Goal: Task Accomplishment & Management: Complete application form

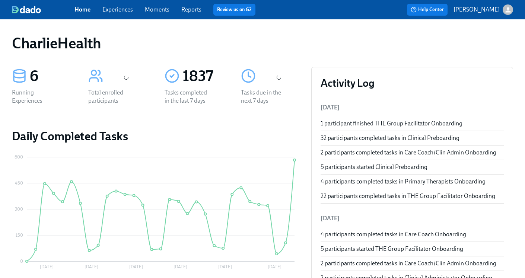
click at [115, 9] on link "Experiences" at bounding box center [117, 9] width 31 height 7
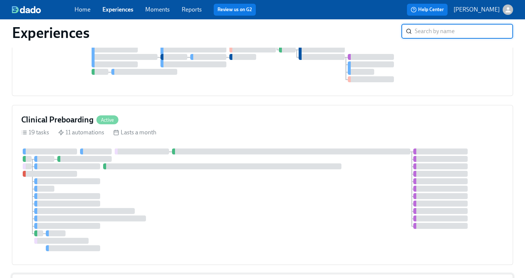
scroll to position [524, 0]
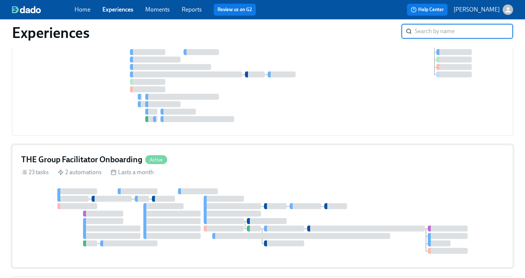
click at [77, 163] on h4 "THE Group Facilitator Onboarding" at bounding box center [81, 159] width 121 height 11
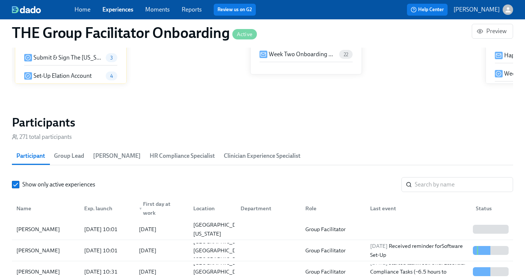
scroll to position [656, 0]
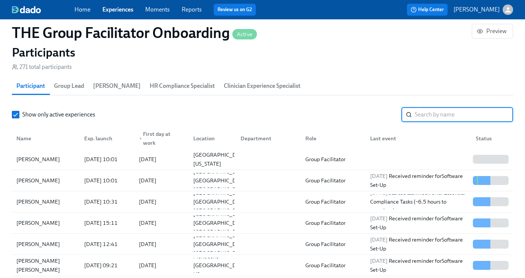
click at [426, 115] on input "search" at bounding box center [464, 114] width 98 height 15
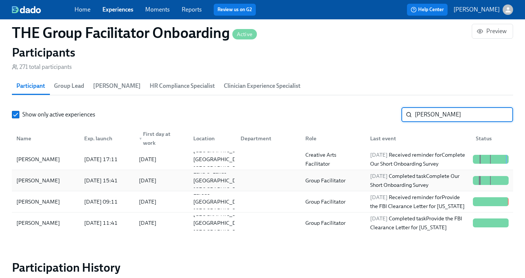
type input "Stephan"
click at [363, 182] on div "Group Facilitator" at bounding box center [331, 180] width 65 height 15
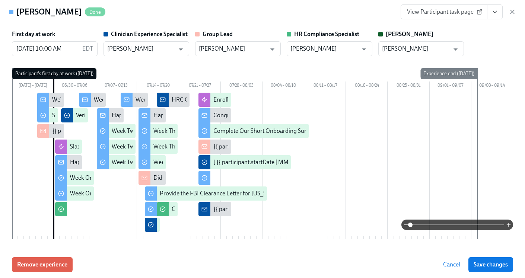
scroll to position [0, 12322]
click at [512, 15] on icon "button" at bounding box center [512, 11] width 7 height 7
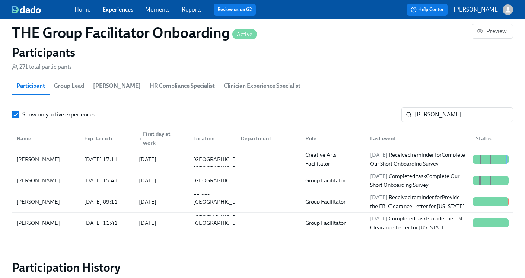
click at [114, 12] on link "Experiences" at bounding box center [117, 9] width 31 height 7
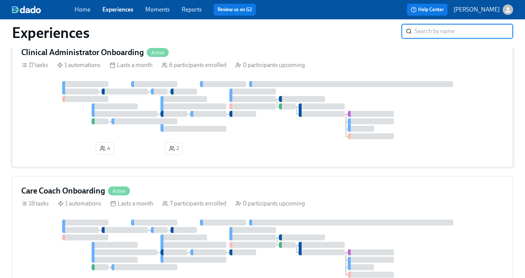
scroll to position [54, 0]
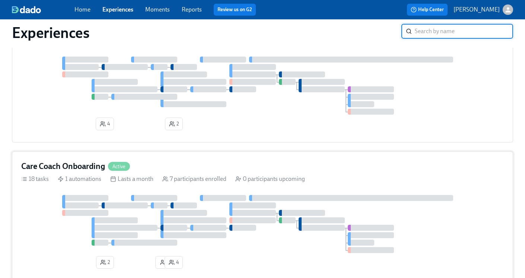
click at [61, 169] on h4 "Care Coach Onboarding" at bounding box center [63, 166] width 84 height 11
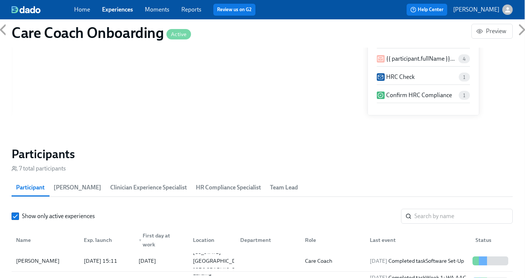
scroll to position [576, 0]
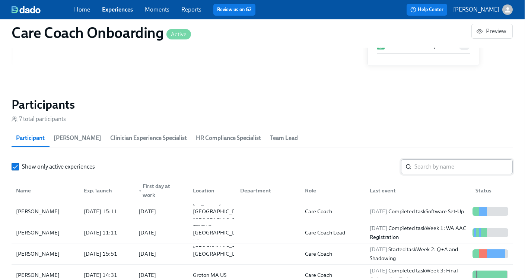
click at [422, 166] on input "search" at bounding box center [464, 166] width 98 height 15
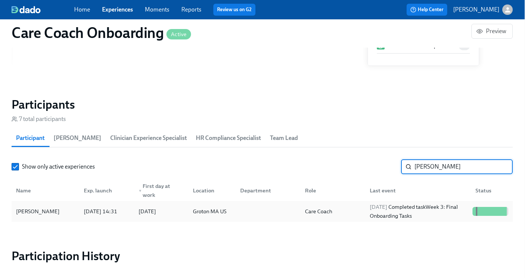
type input "Claire"
click at [409, 213] on div "2025/08/18 Completed task Week 3: Final Onboarding Tasks" at bounding box center [418, 212] width 103 height 18
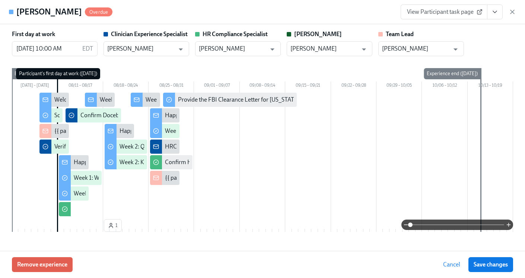
click at [498, 15] on button "View task page" at bounding box center [495, 11] width 16 height 15
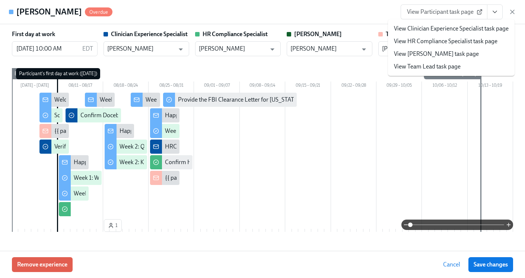
click at [453, 45] on link "View HR Compliance Specialist task page" at bounding box center [446, 41] width 104 height 8
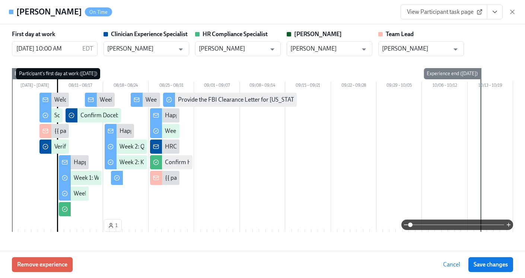
scroll to position [0, 1729]
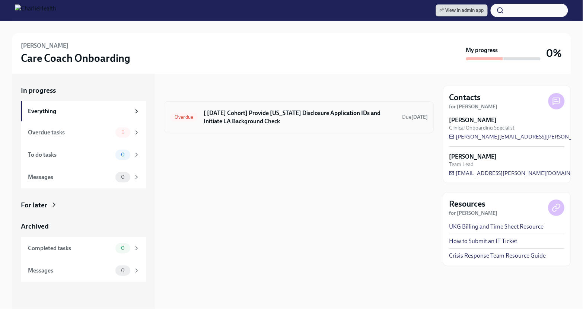
click at [332, 124] on h6 "[ [DATE] Cohort] Provide [US_STATE] Disclosure Application IDs and Initiate LA …" at bounding box center [300, 117] width 193 height 16
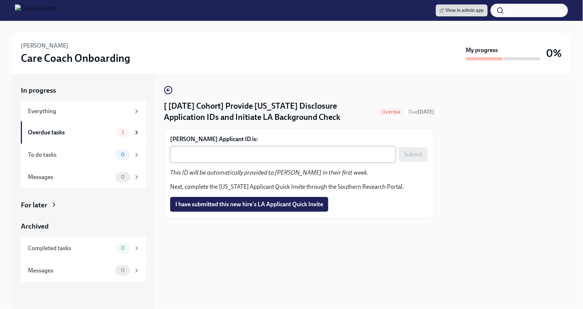
click at [243, 158] on textarea "[PERSON_NAME] Applicant ID is:" at bounding box center [283, 154] width 217 height 9
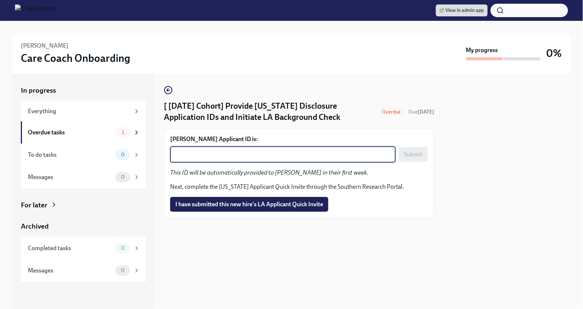
click at [216, 157] on textarea "[PERSON_NAME] Applicant ID is:" at bounding box center [283, 154] width 217 height 9
paste textarea "1242369"
type textarea "1242369"
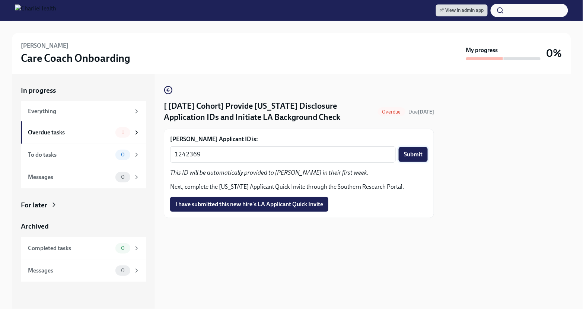
click at [420, 156] on span "Submit" at bounding box center [413, 154] width 19 height 7
click at [292, 205] on span "I have submitted this new hire's LA Applicant Quick Invite" at bounding box center [249, 204] width 148 height 7
